Goal: Task Accomplishment & Management: Use online tool/utility

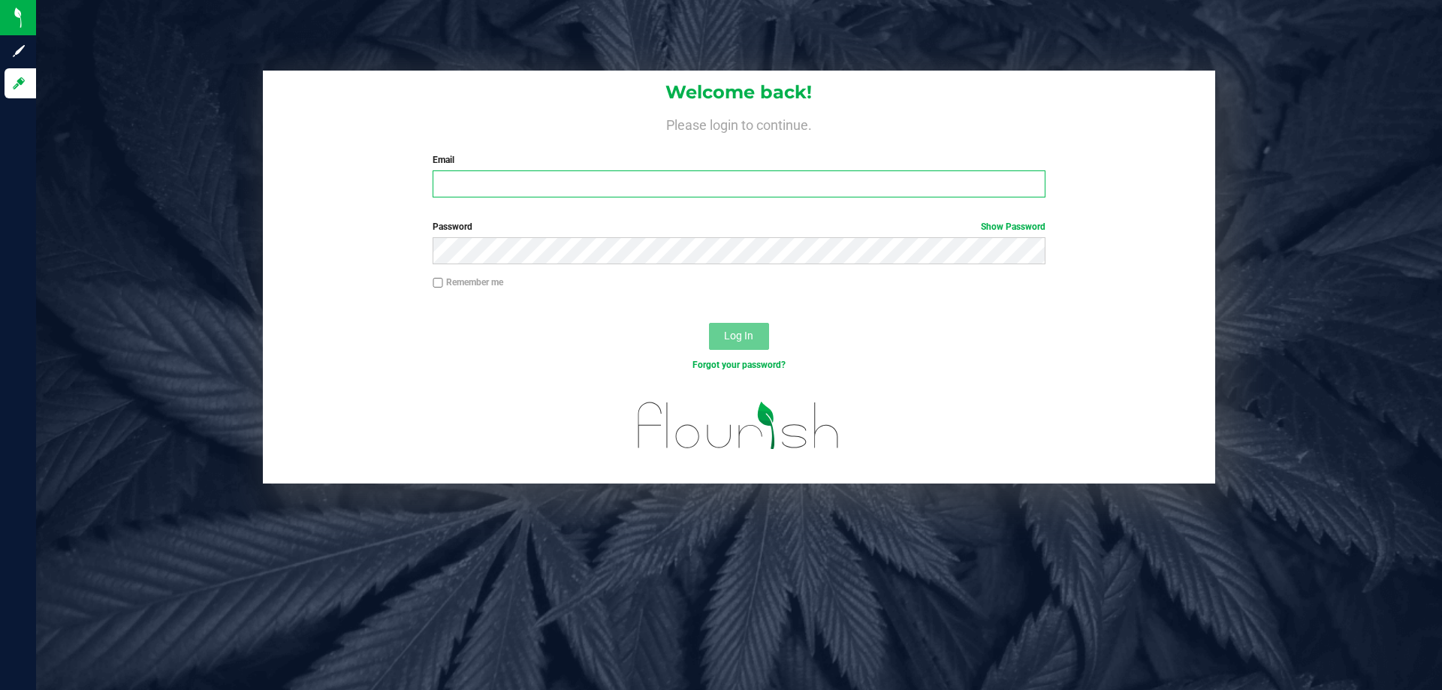
click at [544, 189] on input "Email" at bounding box center [738, 183] width 612 height 27
type input "[PERSON_NAME][EMAIL_ADDRESS][DOMAIN_NAME]"
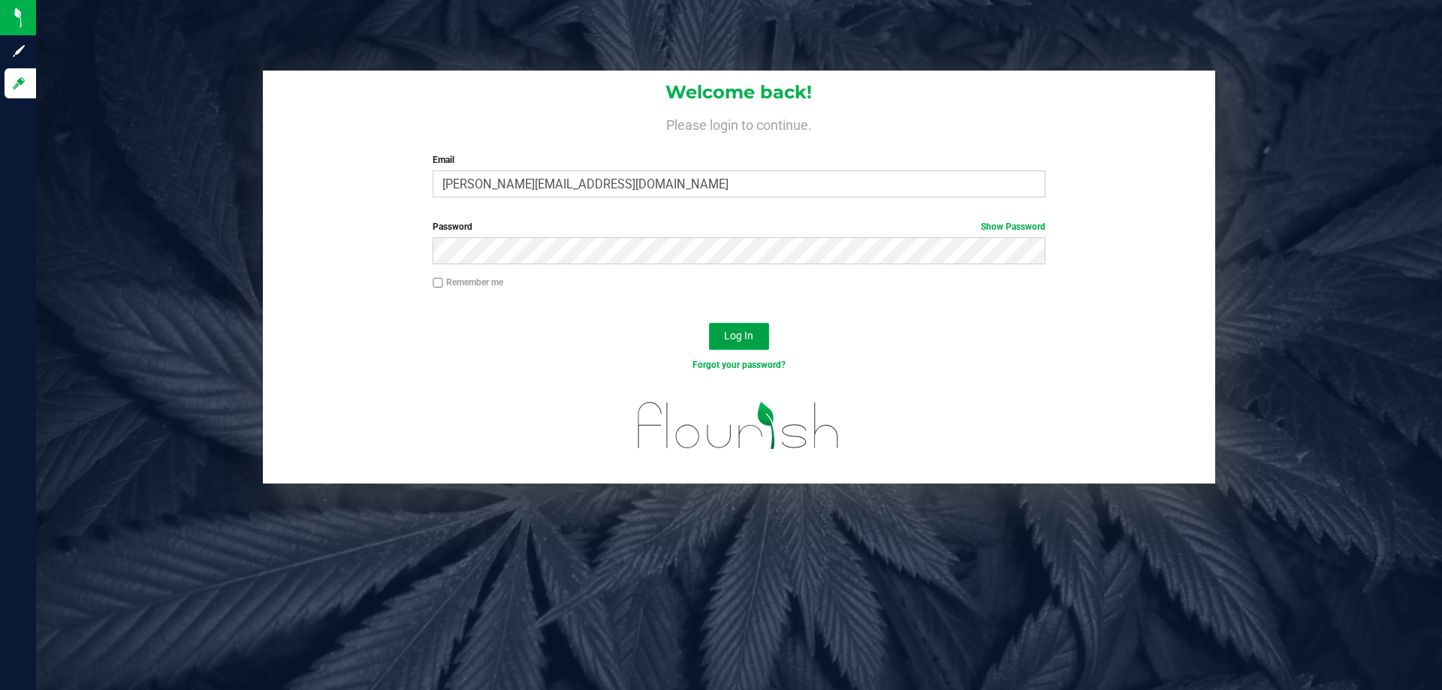
click at [752, 340] on button "Log In" at bounding box center [739, 336] width 60 height 27
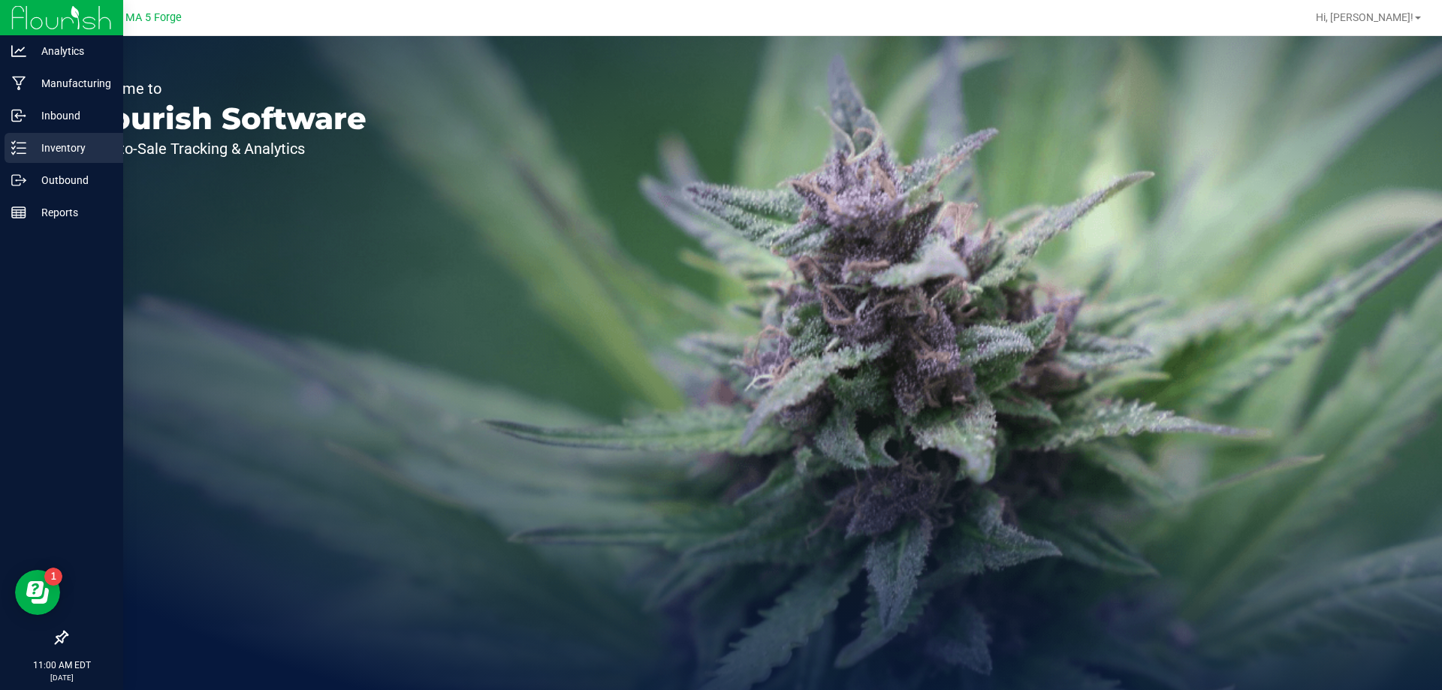
click at [67, 149] on p "Inventory" at bounding box center [71, 148] width 90 height 18
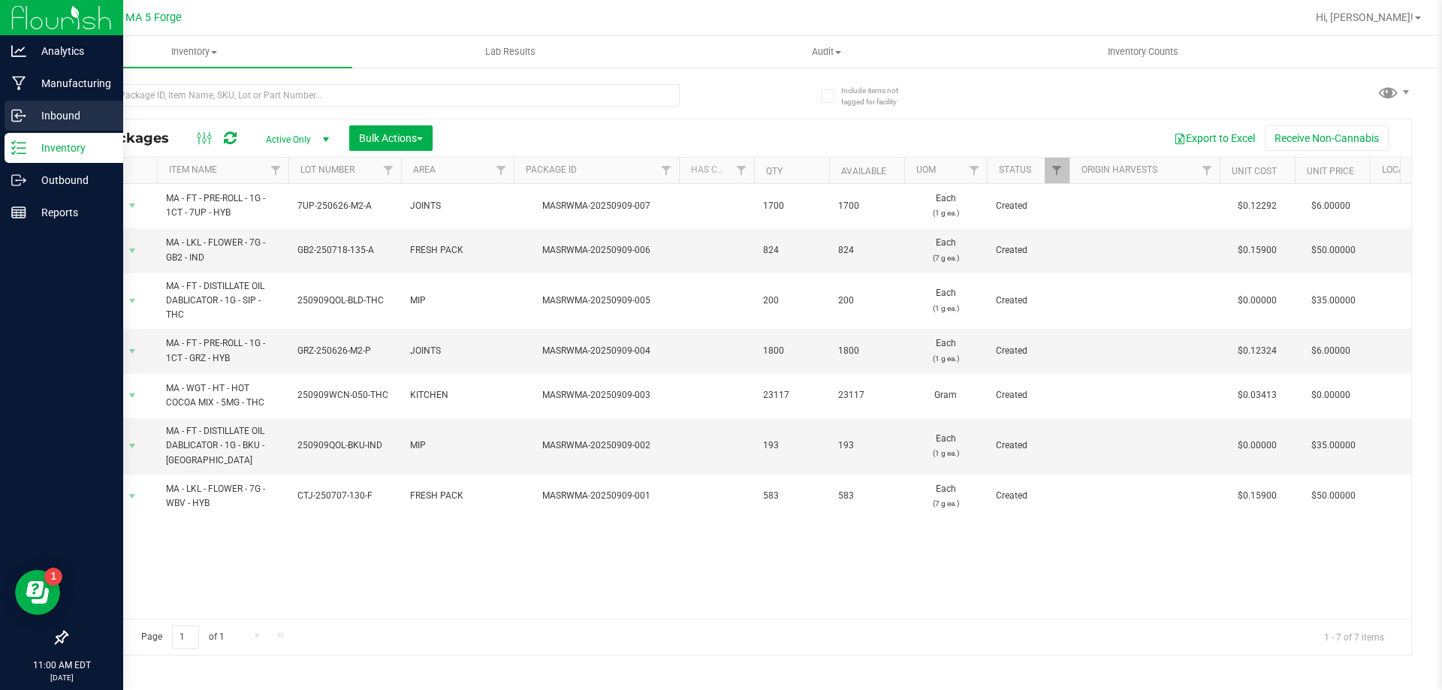
click at [60, 119] on p "Inbound" at bounding box center [71, 116] width 90 height 18
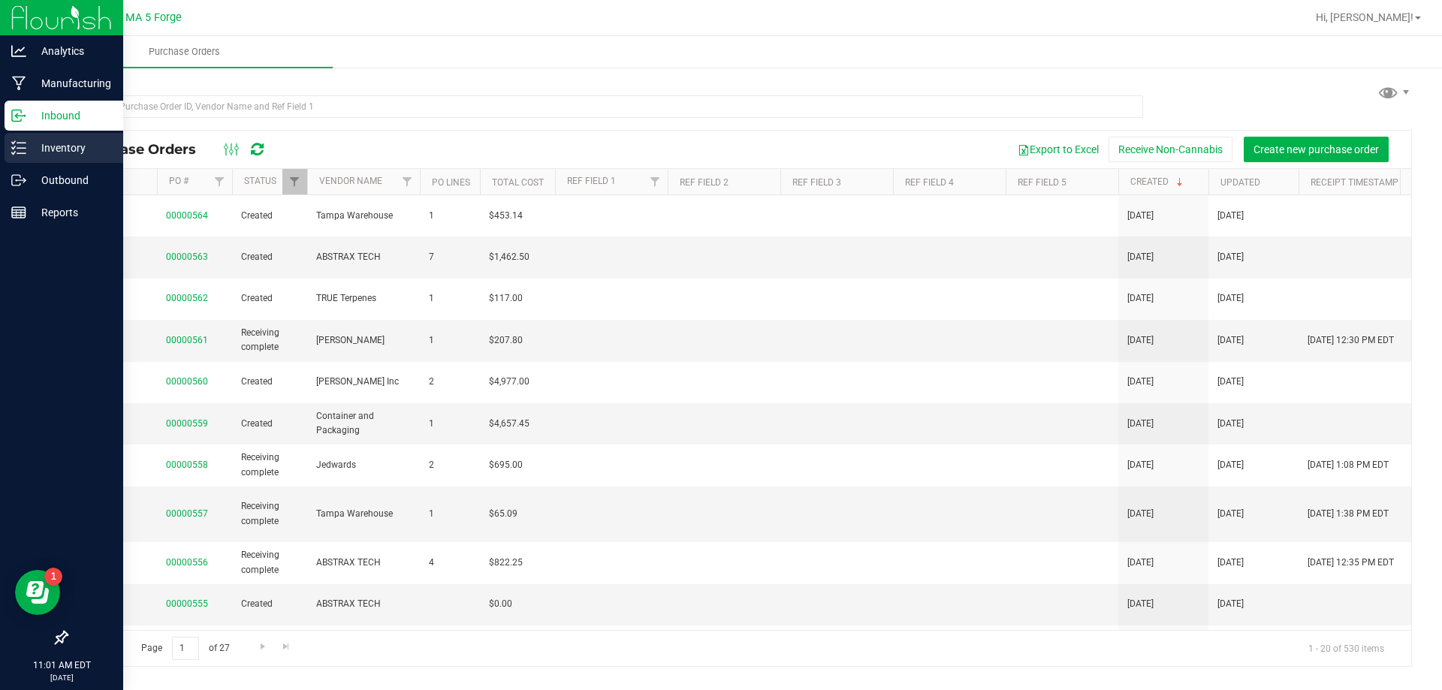
click at [59, 139] on p "Inventory" at bounding box center [71, 148] width 90 height 18
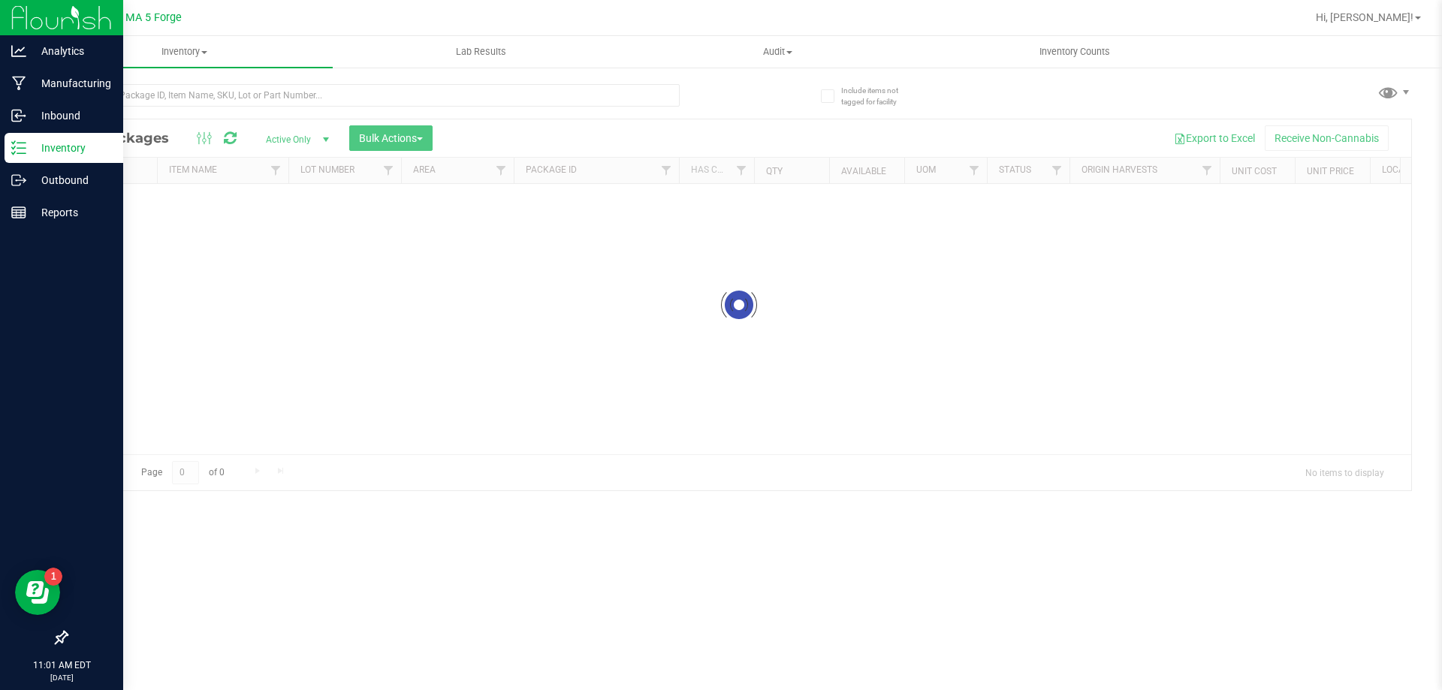
click at [59, 144] on p "Inventory" at bounding box center [71, 148] width 90 height 18
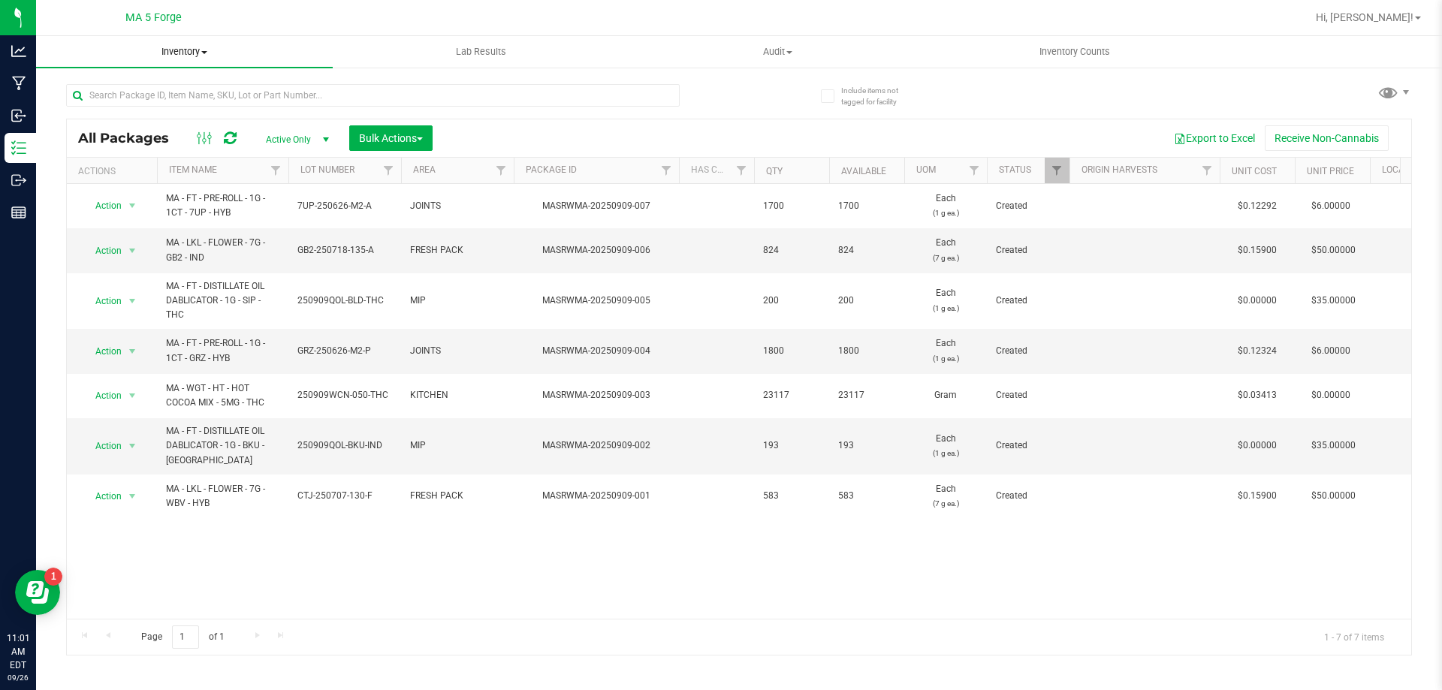
click at [204, 48] on span "Inventory" at bounding box center [184, 52] width 297 height 14
click at [135, 112] on span "All inventory" at bounding box center [86, 108] width 101 height 13
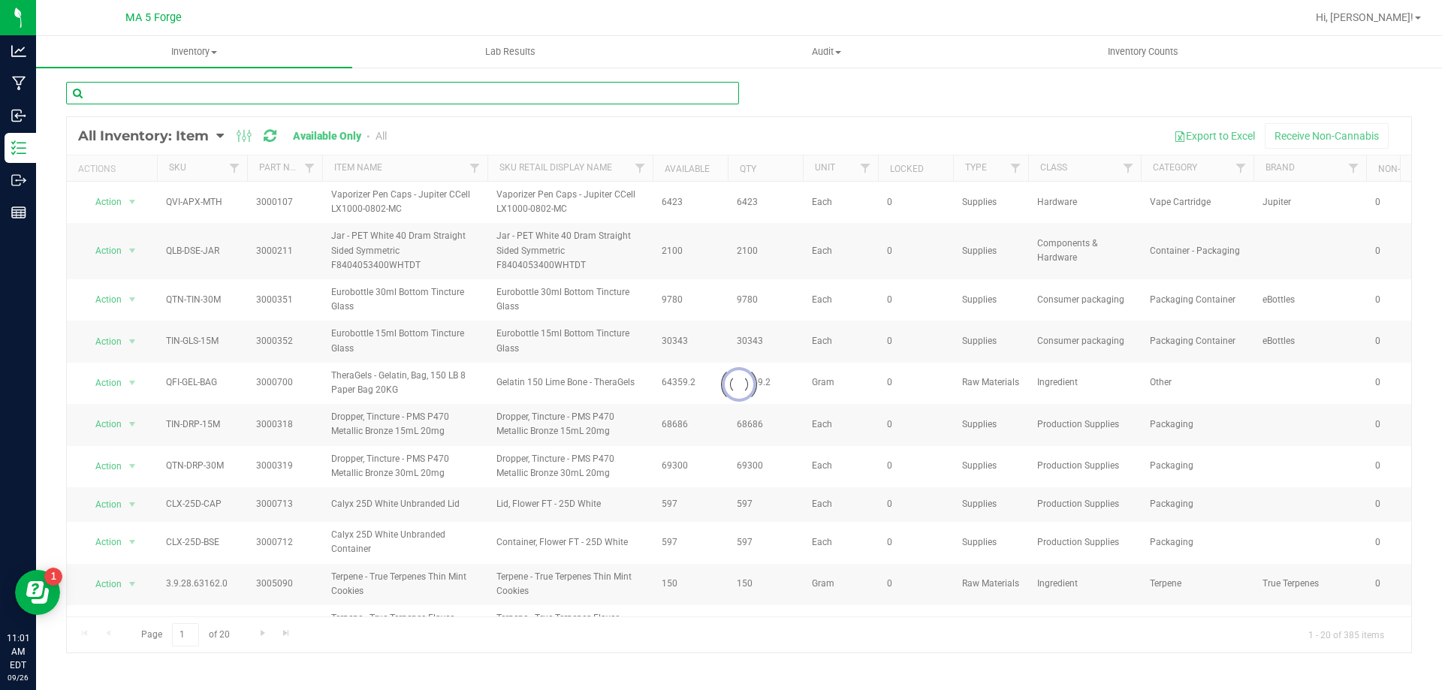
click at [194, 88] on input "text" at bounding box center [402, 93] width 673 height 23
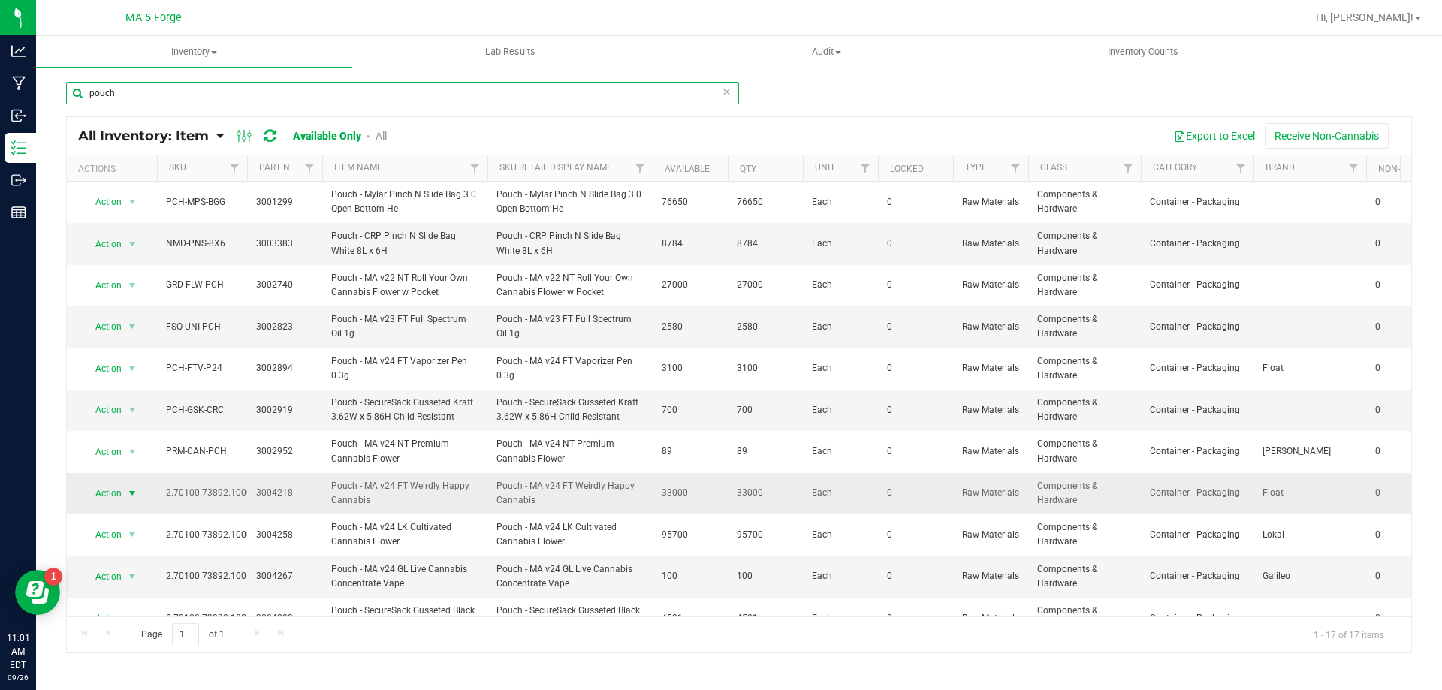
type input "pouch"
click at [131, 491] on span "select" at bounding box center [132, 493] width 12 height 12
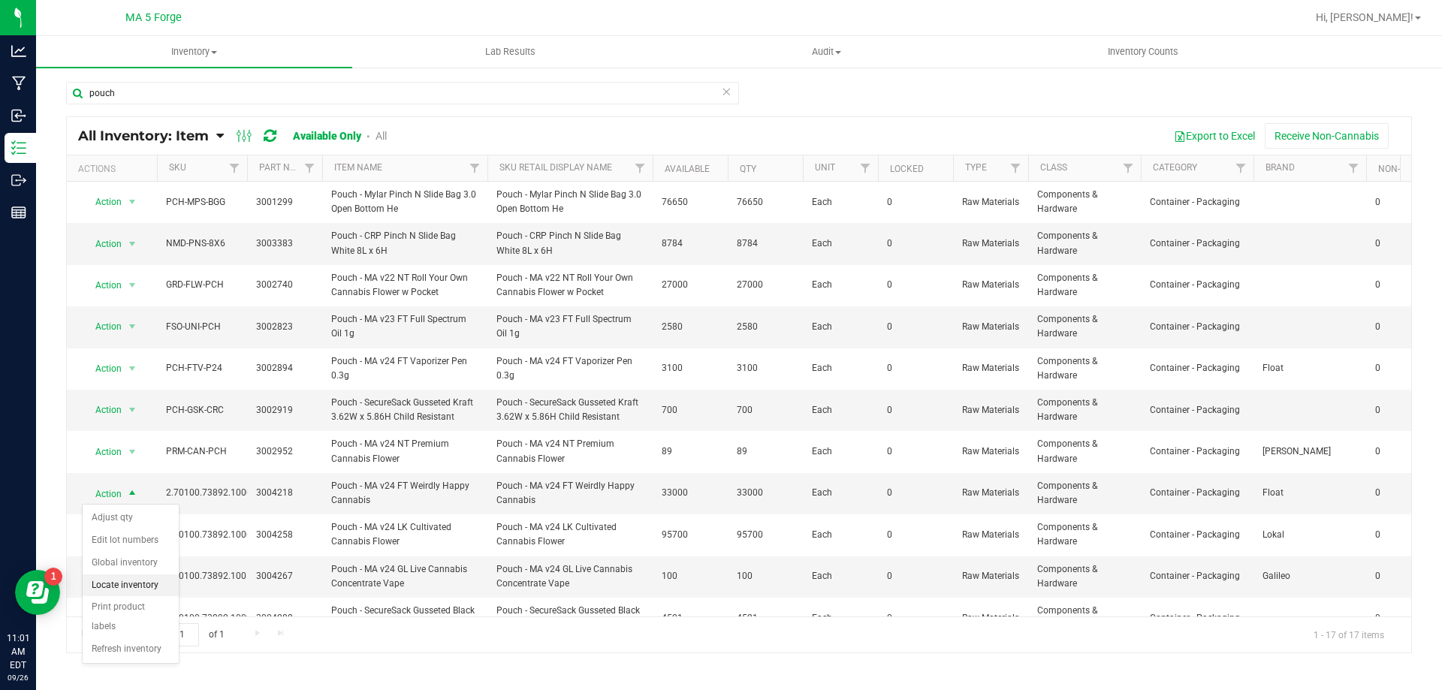
click at [105, 592] on li "Locate inventory" at bounding box center [131, 585] width 96 height 23
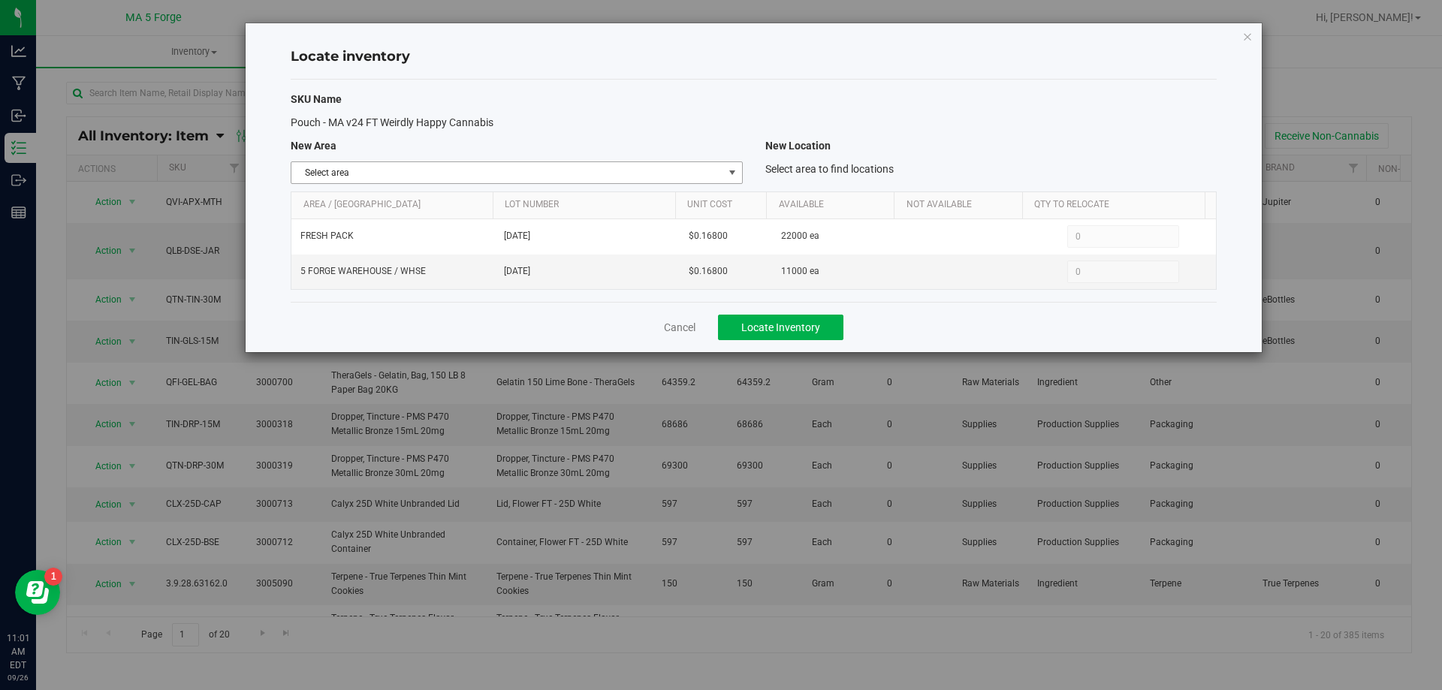
click at [731, 175] on span "select" at bounding box center [732, 173] width 12 height 12
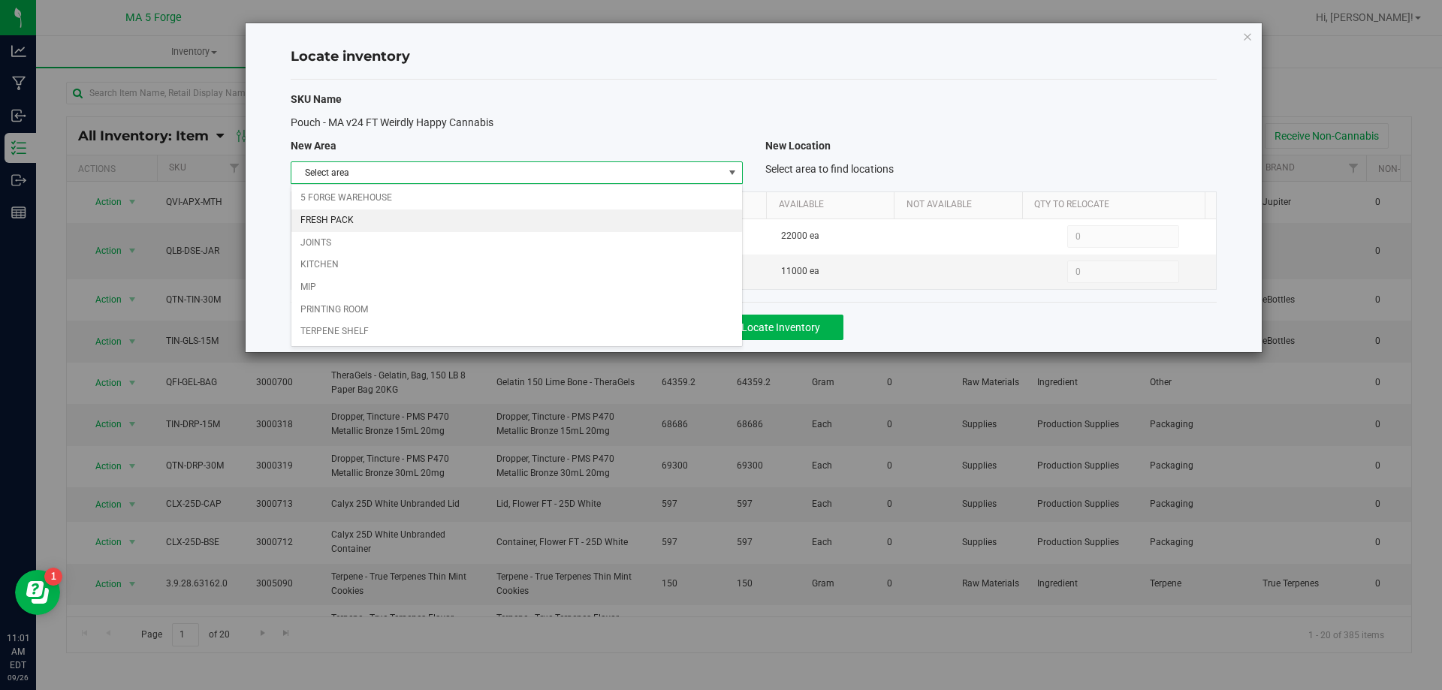
click at [357, 226] on li "FRESH PACK" at bounding box center [516, 220] width 450 height 23
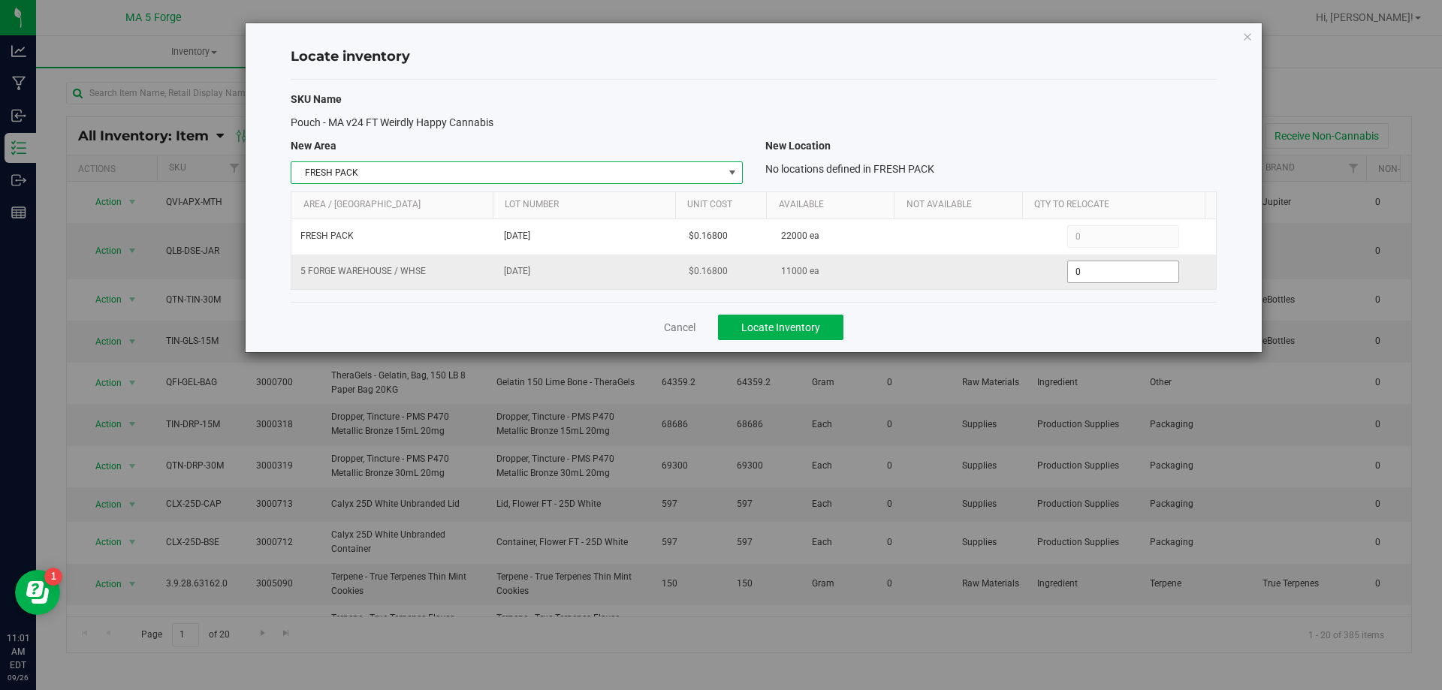
click at [1091, 274] on span "0 0" at bounding box center [1123, 272] width 112 height 23
type input "3000"
type input "3,000"
click at [996, 97] on div "SKU Name" at bounding box center [753, 100] width 948 height 16
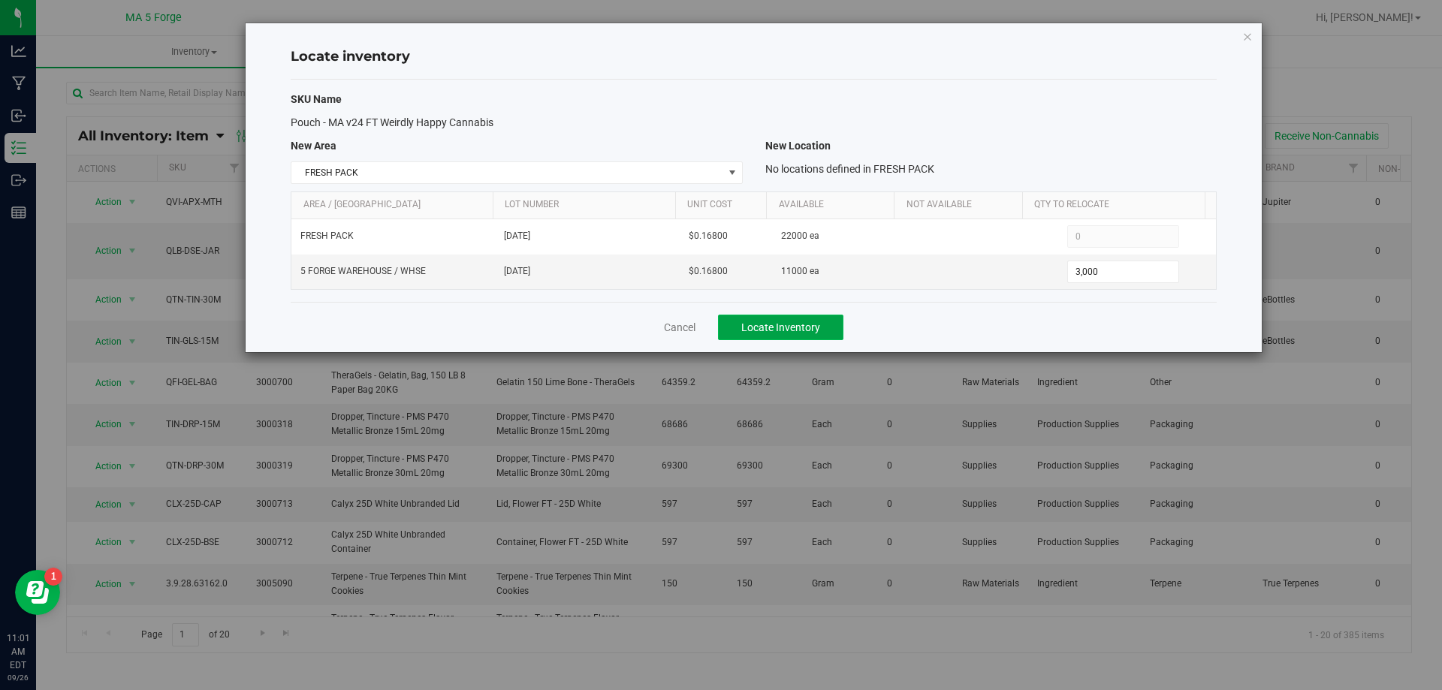
click at [806, 326] on span "Locate Inventory" at bounding box center [780, 327] width 79 height 12
